Goal: Transaction & Acquisition: Purchase product/service

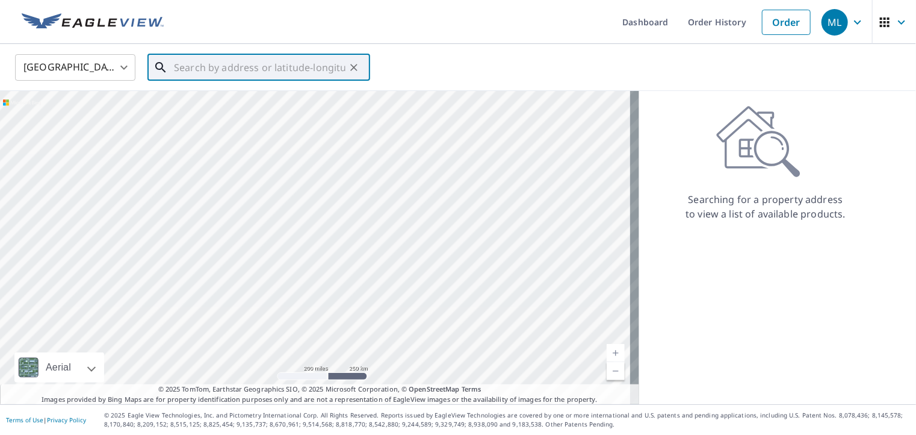
click at [209, 63] on input "text" at bounding box center [260, 68] width 172 height 34
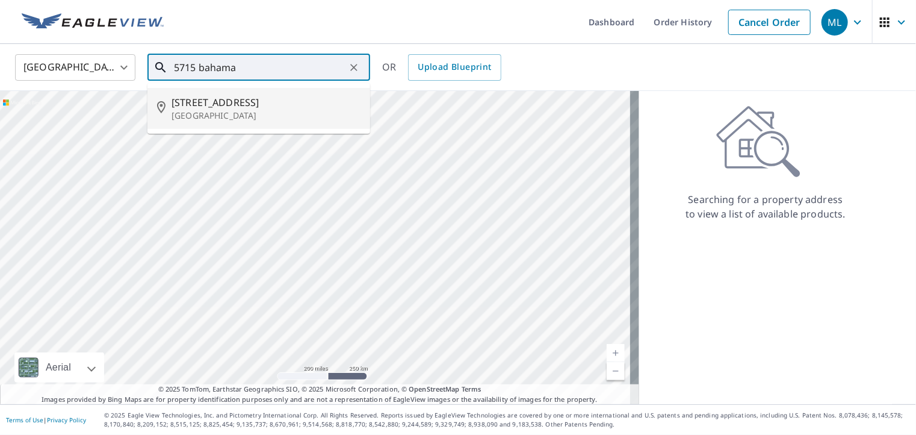
click at [247, 106] on span "[STREET_ADDRESS]" at bounding box center [266, 102] width 189 height 14
type input "[STREET_ADDRESS]"
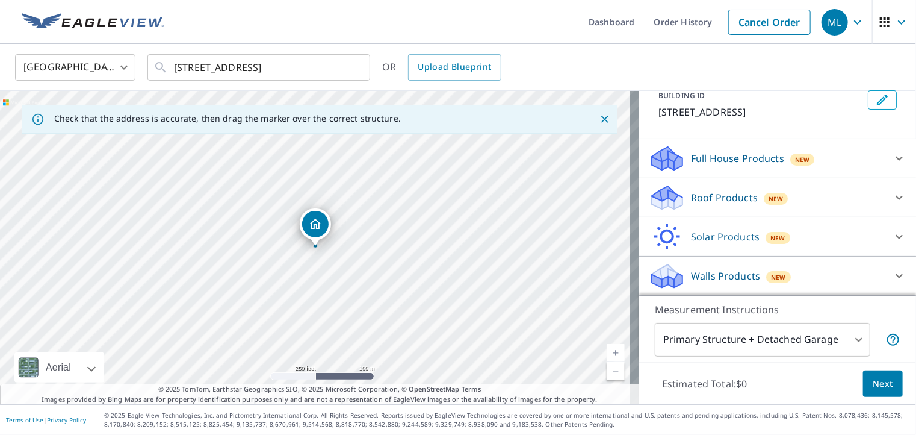
scroll to position [90, 0]
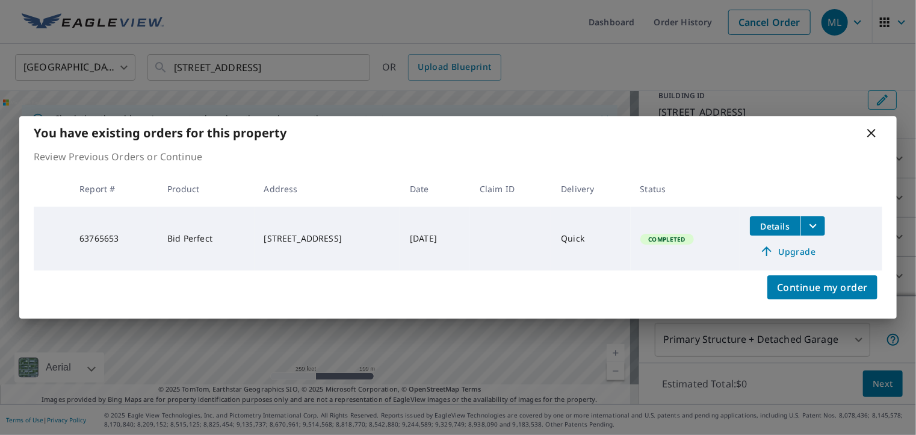
click at [872, 133] on icon at bounding box center [871, 133] width 8 height 8
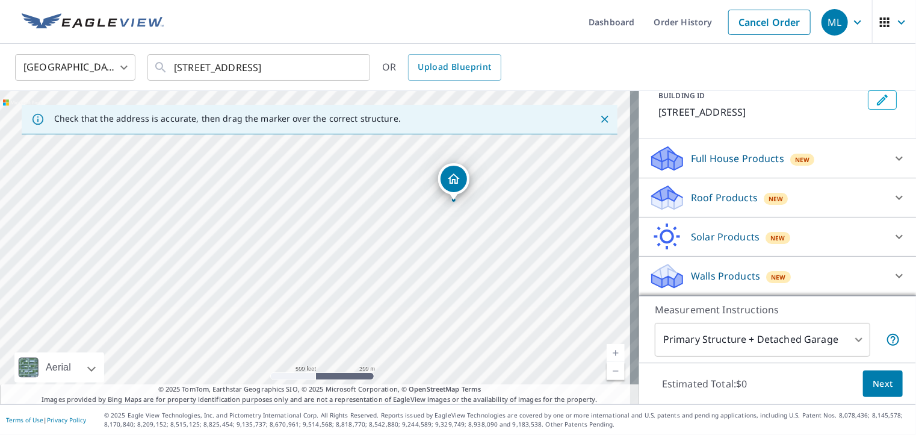
click at [721, 200] on p "Roof Products" at bounding box center [724, 197] width 67 height 14
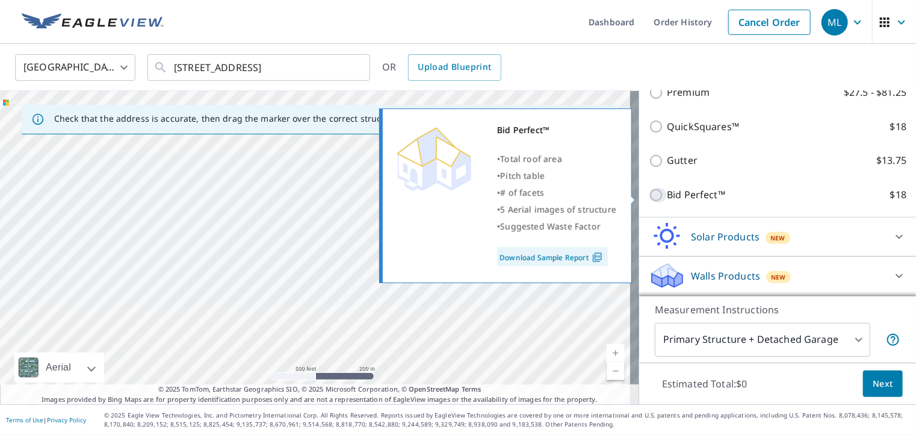
click at [653, 196] on input "Bid Perfect™ $18" at bounding box center [658, 195] width 18 height 14
checkbox input "true"
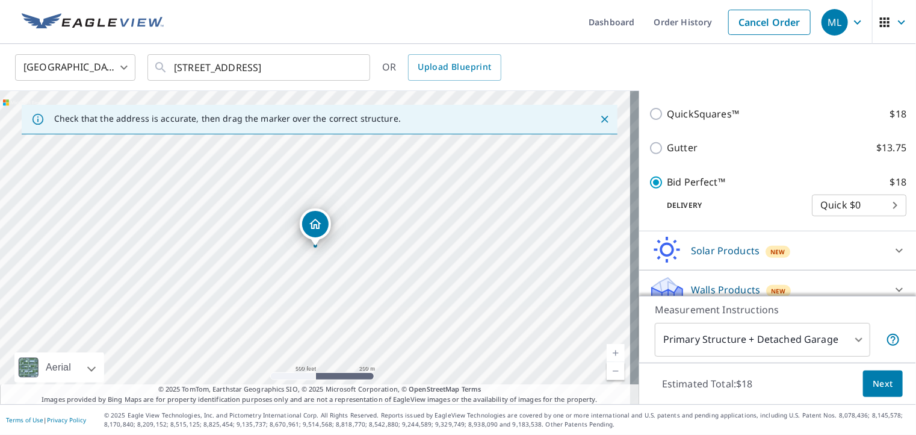
click at [874, 386] on span "Next" at bounding box center [883, 383] width 20 height 15
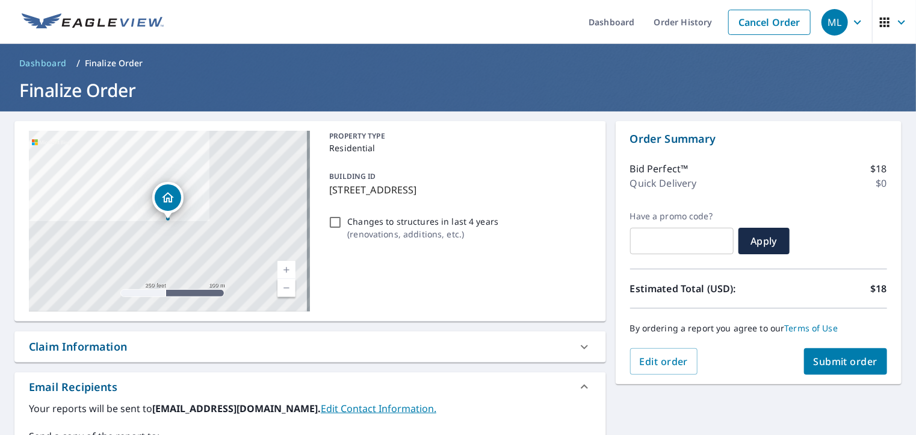
click at [835, 359] on span "Submit order" at bounding box center [846, 361] width 64 height 13
